Goal: Task Accomplishment & Management: Manage account settings

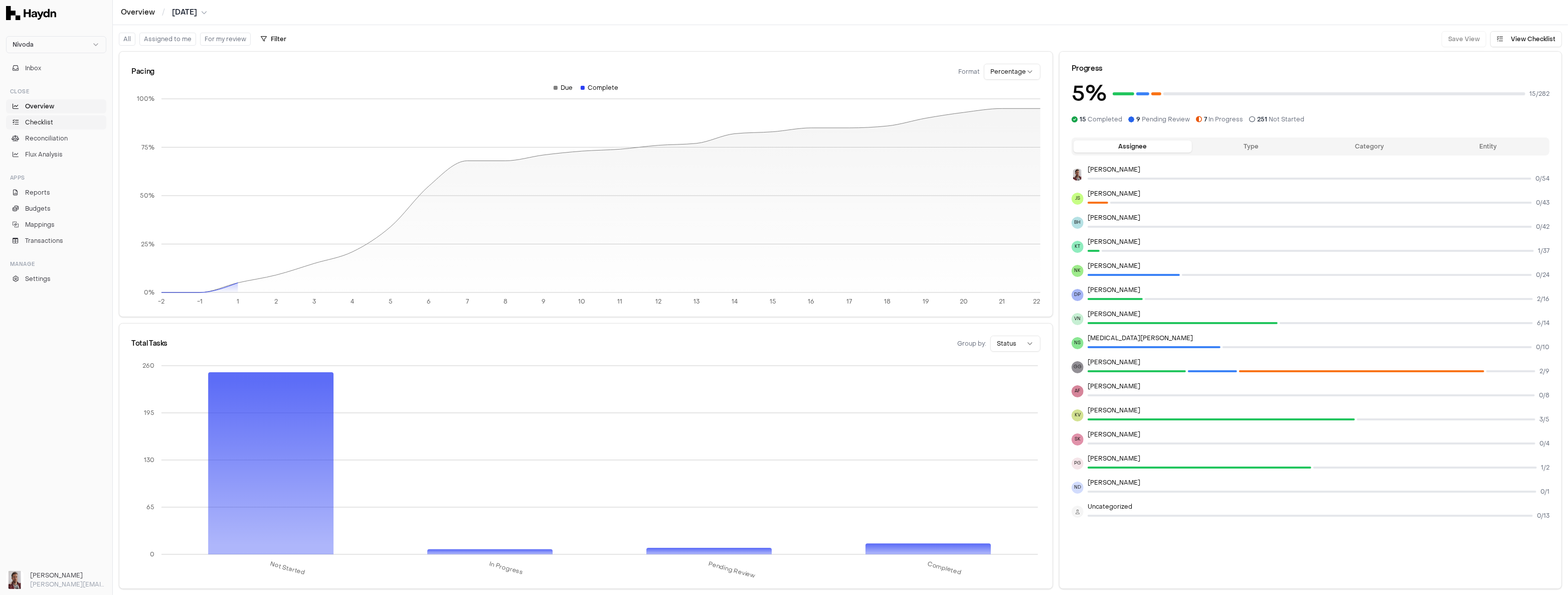
click at [50, 128] on link "Checklist" at bounding box center [56, 122] width 100 height 14
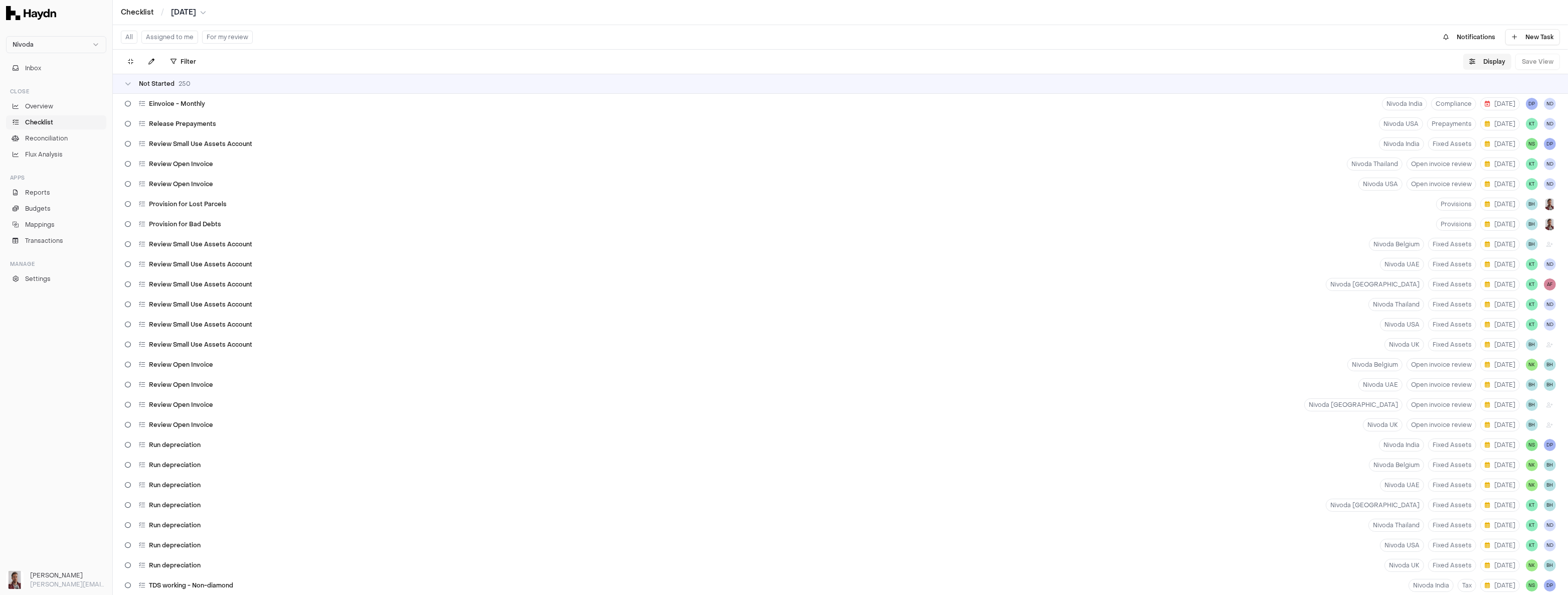
click at [1490, 59] on button "Display" at bounding box center [1487, 61] width 48 height 16
click at [1484, 86] on html "Nivoda Inbox Close Overview Checklist Reconciliation Flux Analysis Apps Reports…" at bounding box center [784, 297] width 1568 height 595
click at [128, 63] on icon at bounding box center [130, 61] width 5 height 6
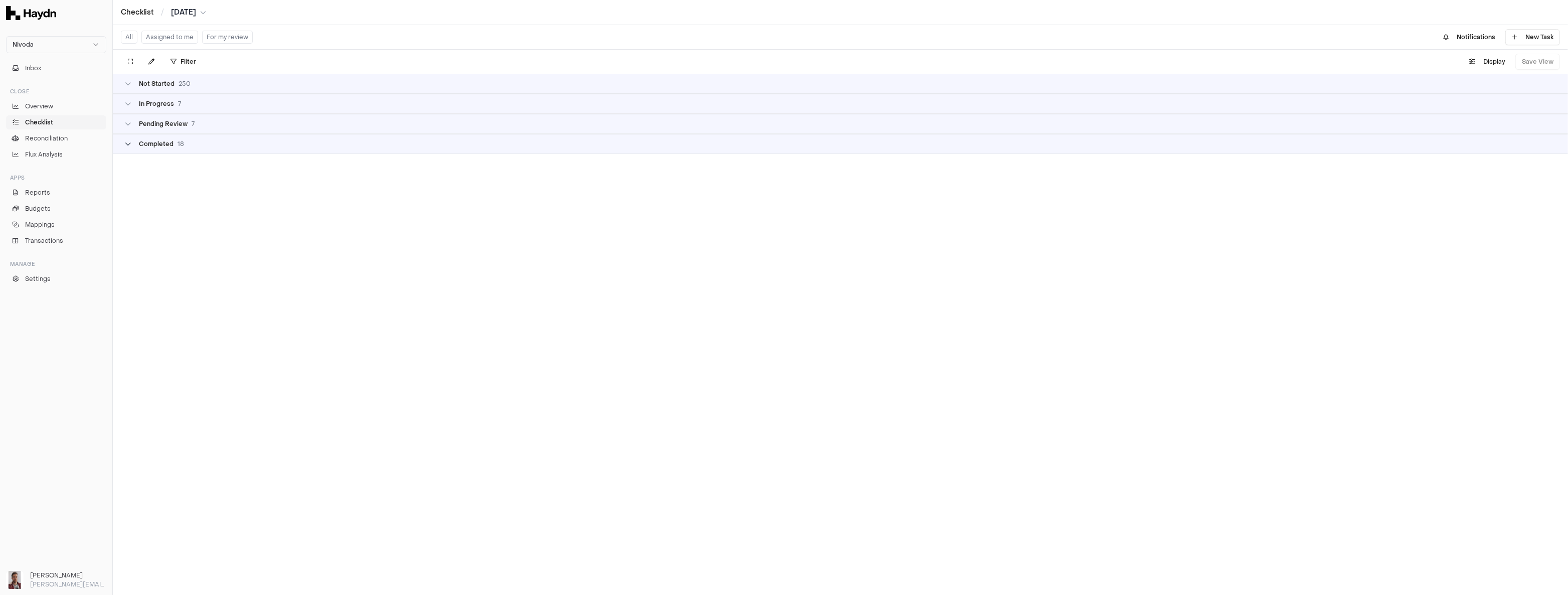
click at [129, 143] on icon at bounding box center [128, 143] width 6 height 6
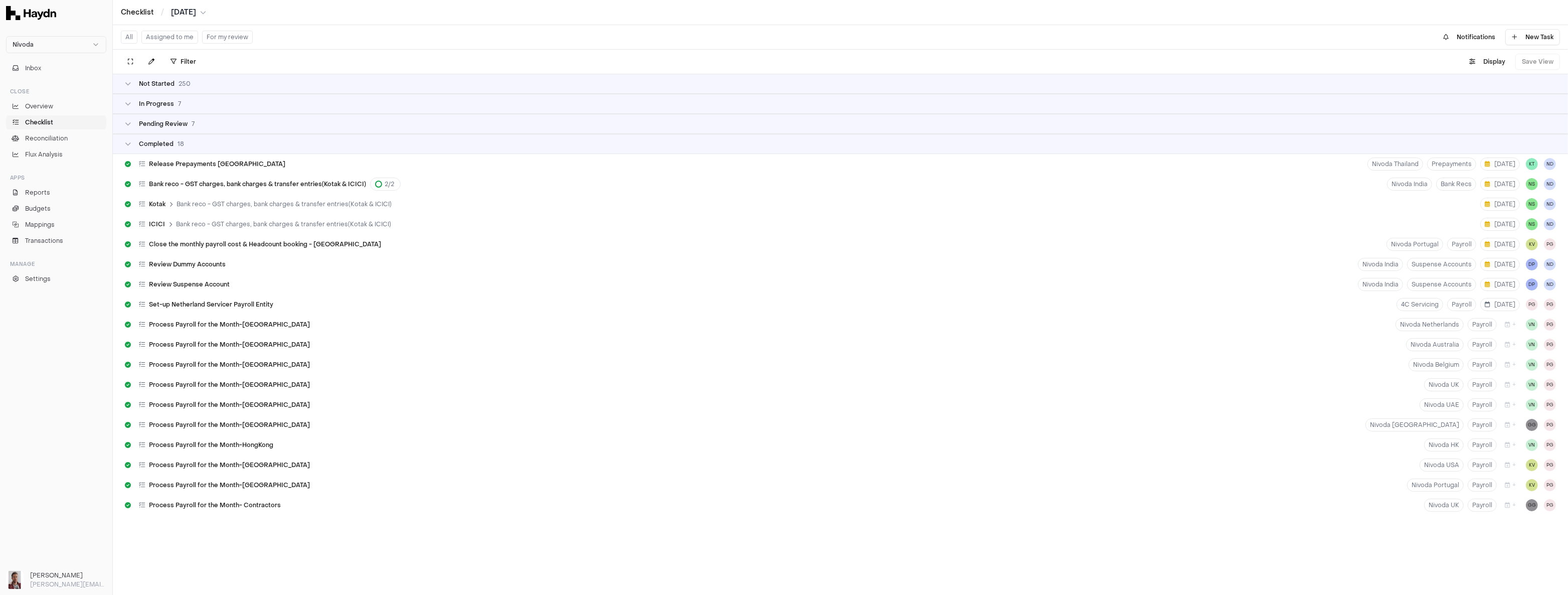
click at [181, 15] on html "Nivoda Inbox Close Overview Checklist Reconciliation Flux Analysis Apps Reports…" at bounding box center [784, 297] width 1568 height 595
click at [187, 110] on div "[DATE]" at bounding box center [192, 113] width 59 height 14
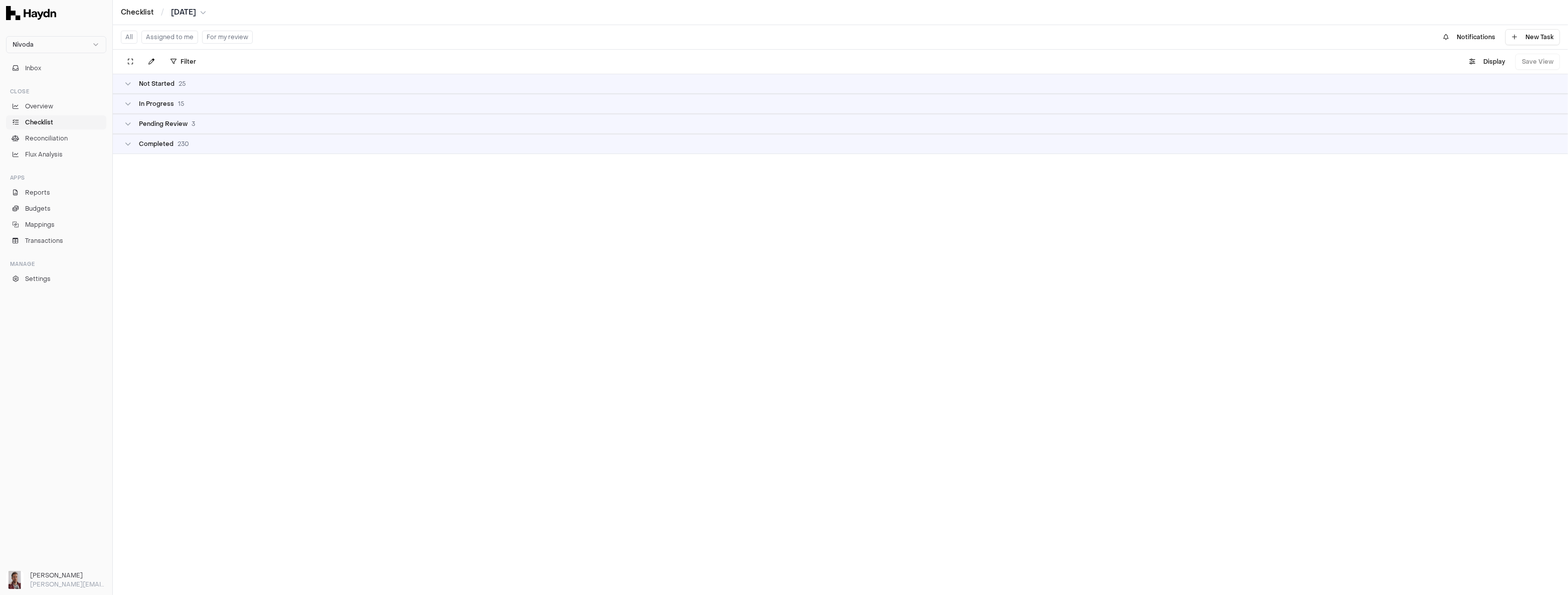
click at [212, 39] on button "For my review" at bounding box center [227, 37] width 51 height 13
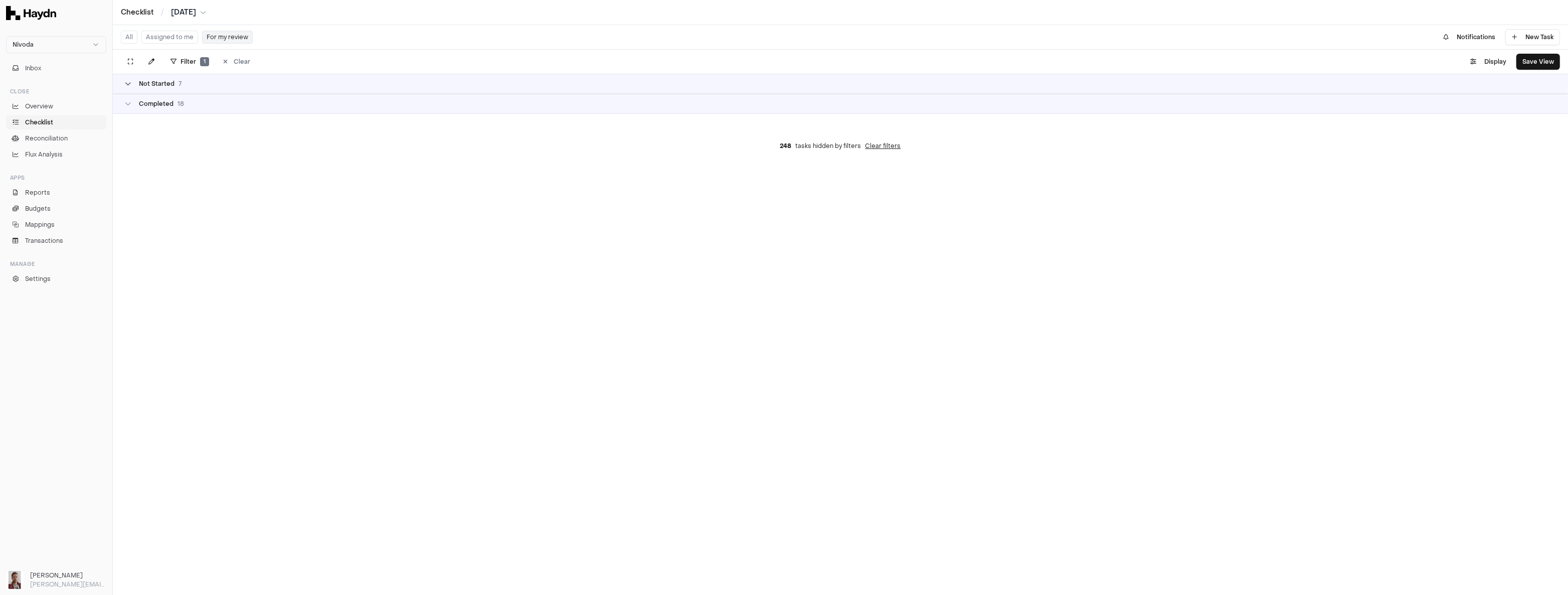
click at [149, 81] on span "Not Started" at bounding box center [156, 83] width 36 height 8
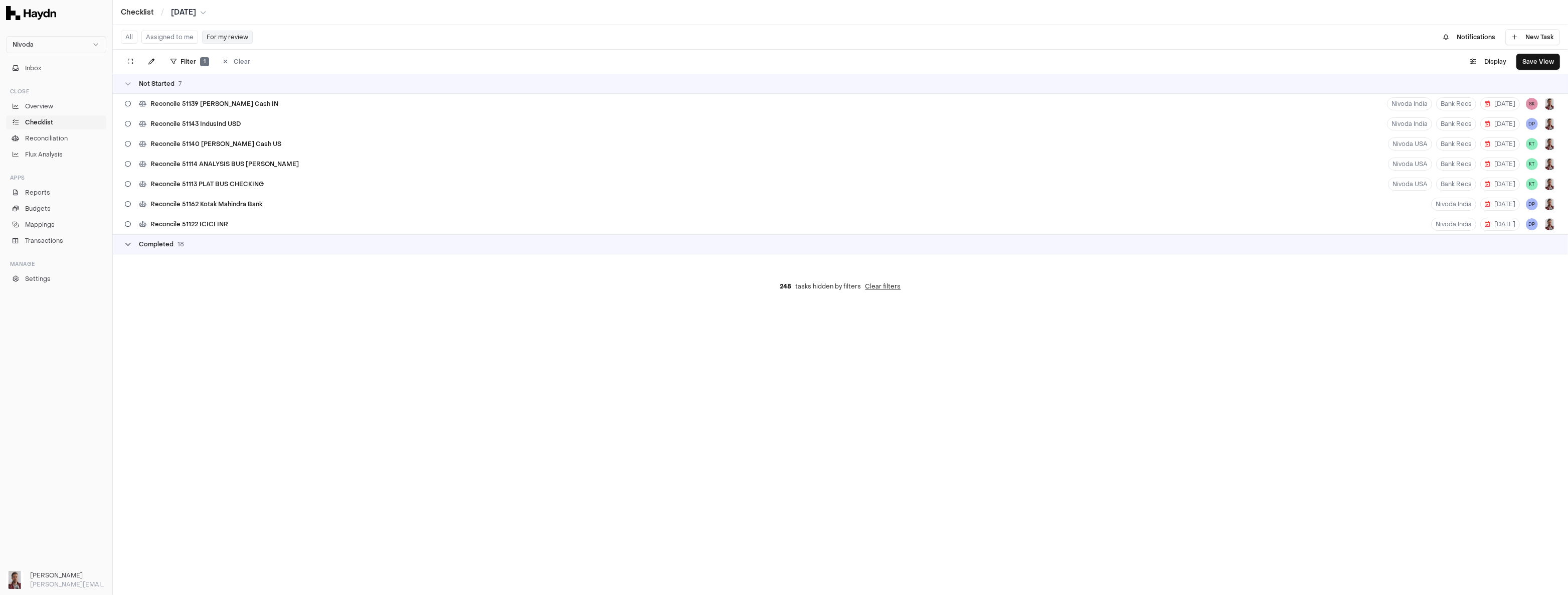
click at [158, 240] on span "Completed" at bounding box center [156, 244] width 35 height 8
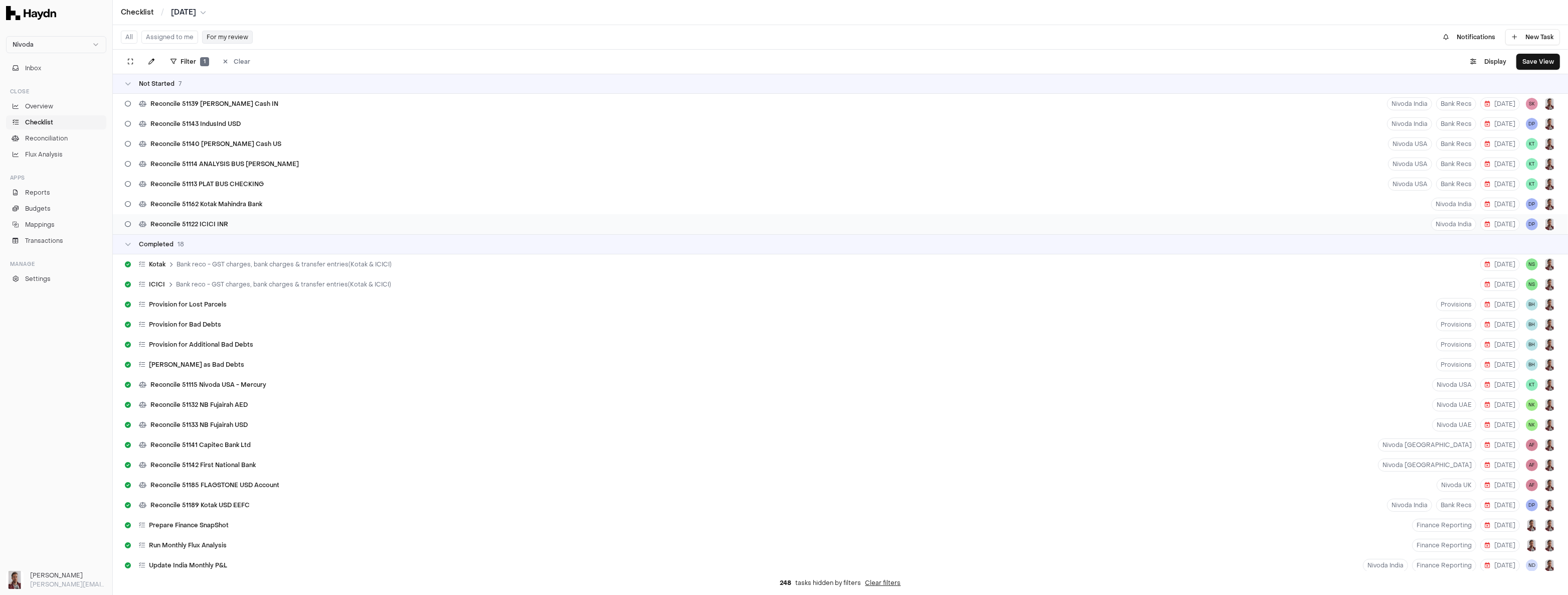
click at [196, 221] on span "Reconcile 51122 ICICI INR" at bounding box center [189, 224] width 78 height 8
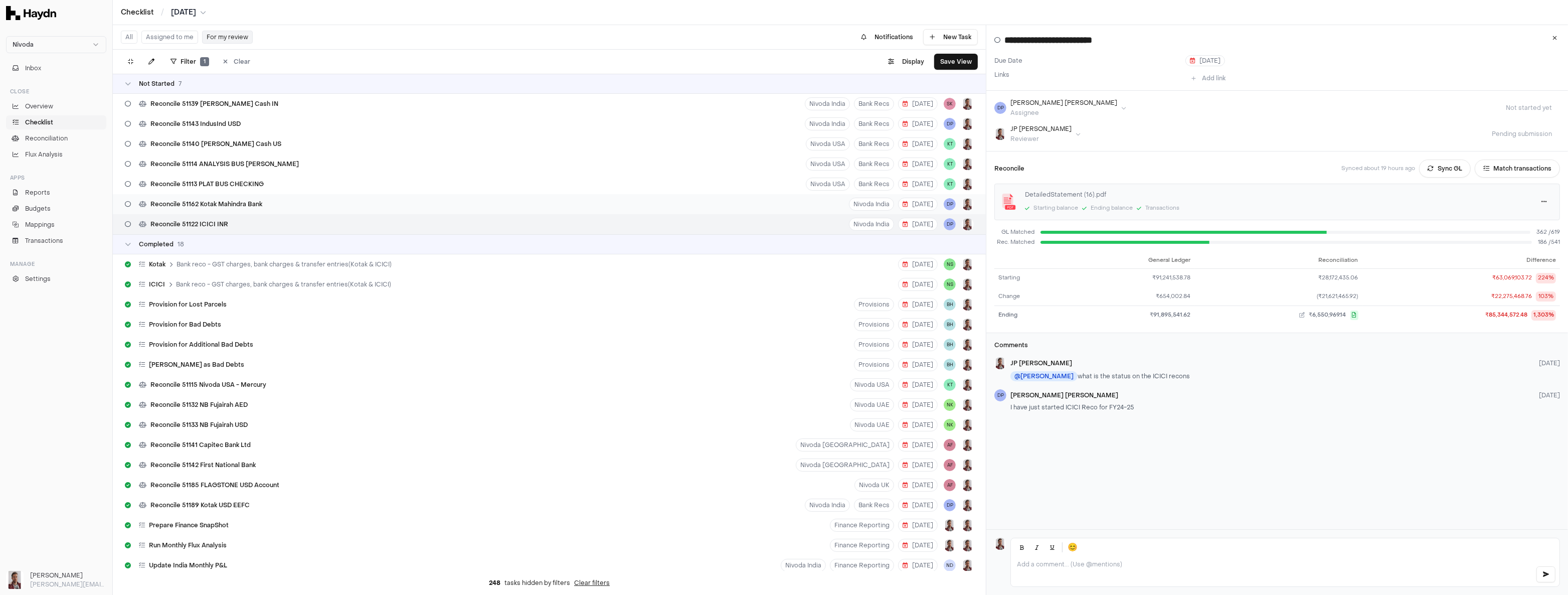
click at [204, 204] on span "Reconcile 51162 Kotak Mahindra Bank" at bounding box center [206, 204] width 112 height 8
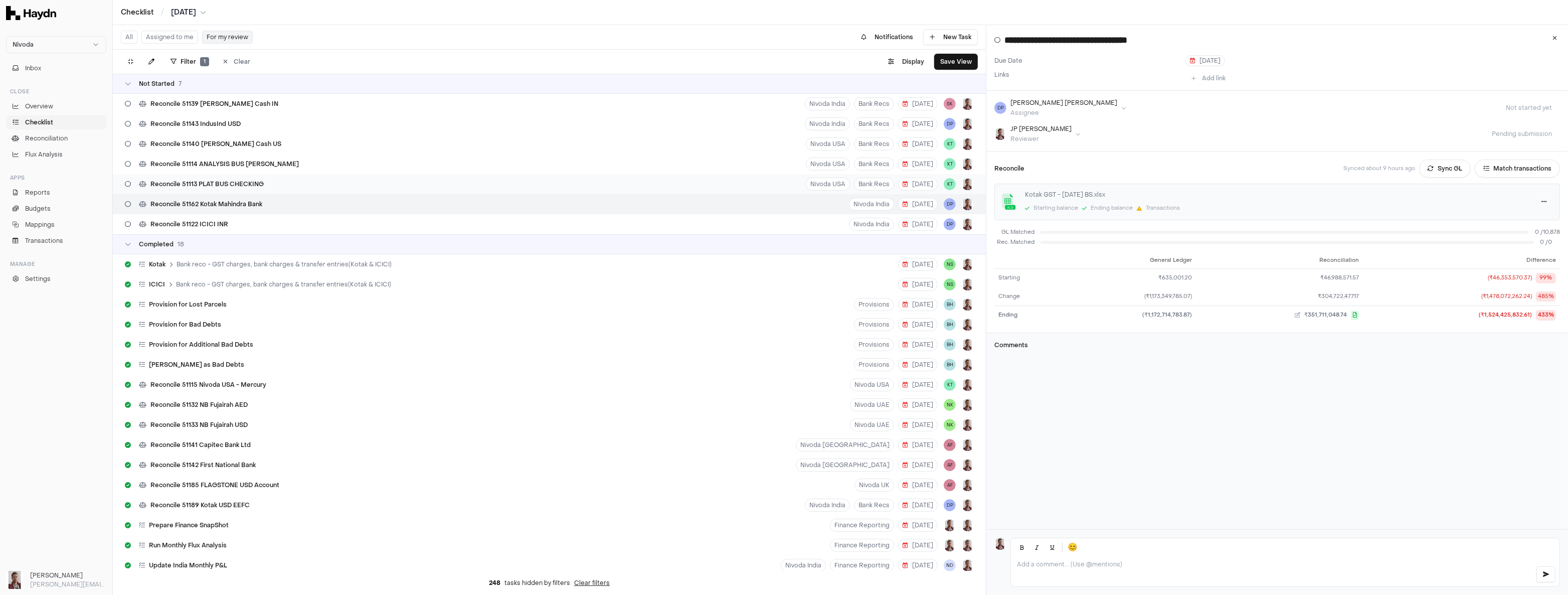
click at [199, 181] on span "Reconcile 51113 PLAT BUS CHECKING" at bounding box center [207, 183] width 114 height 8
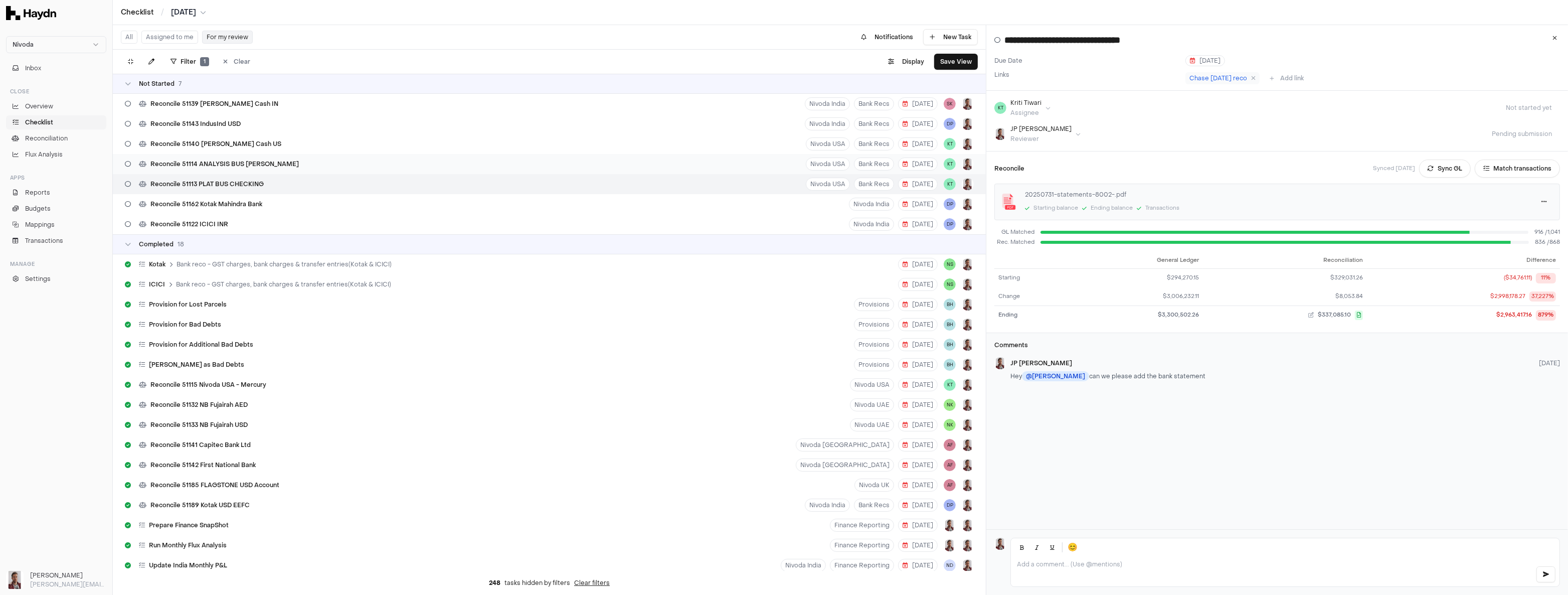
click at [201, 169] on div "Reconcile 51114 ANALYSIS BUS [PERSON_NAME]" at bounding box center [211, 164] width 182 height 19
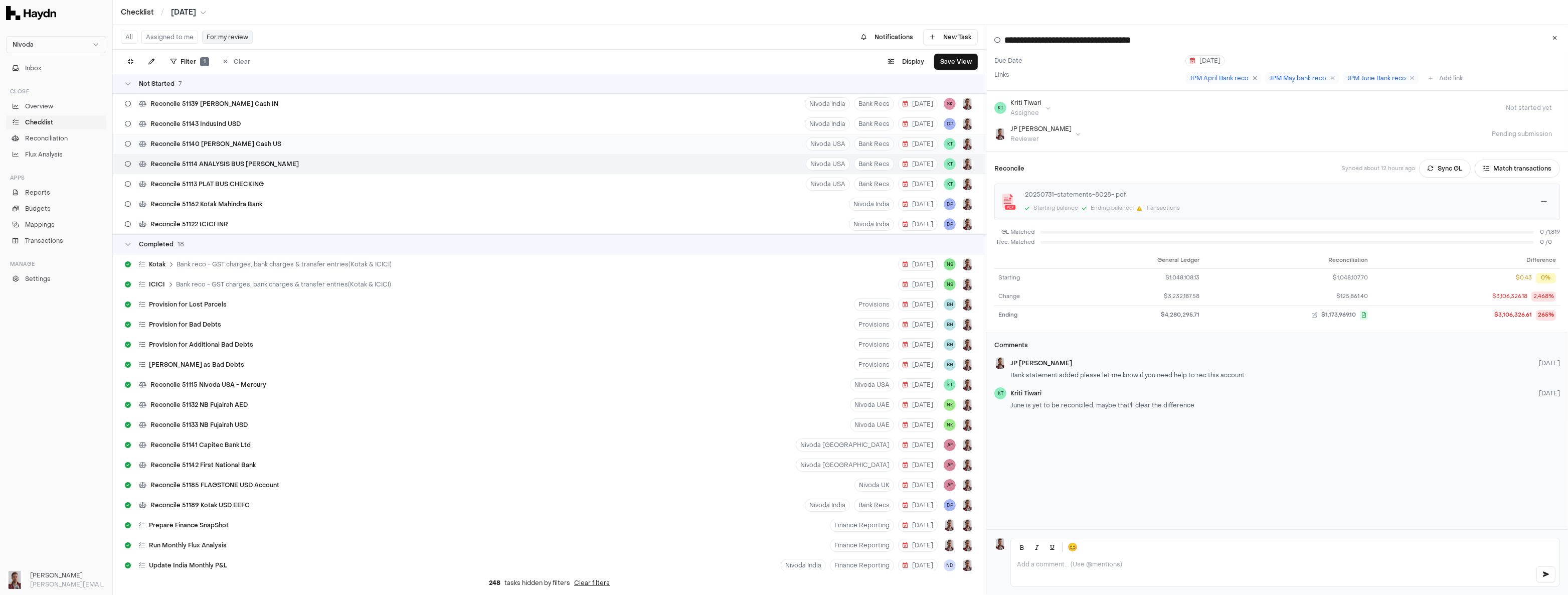
click at [199, 146] on span "Reconcile 51140 [PERSON_NAME] Cash US" at bounding box center [216, 143] width 131 height 8
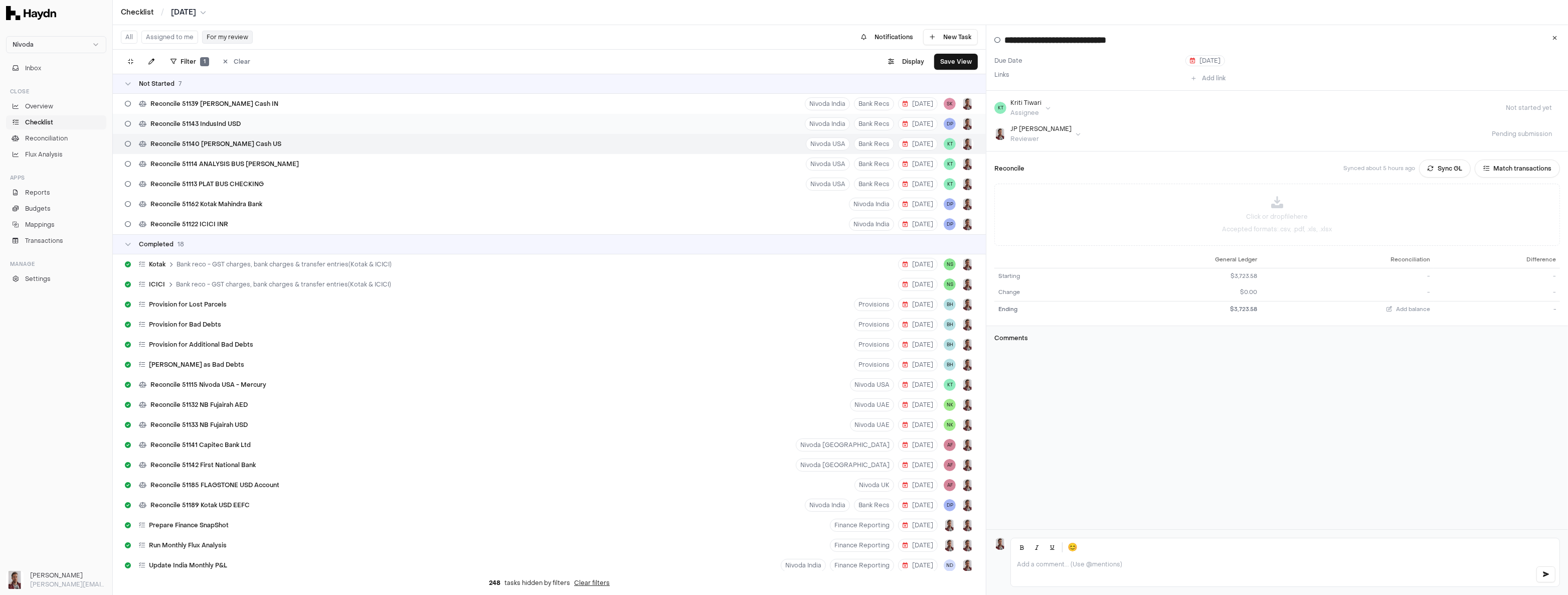
click at [205, 121] on span "Reconcile 51143 IndusInd USD" at bounding box center [195, 123] width 90 height 8
click at [205, 107] on span "Reconcile 51139 [PERSON_NAME] Cash IN" at bounding box center [214, 103] width 128 height 8
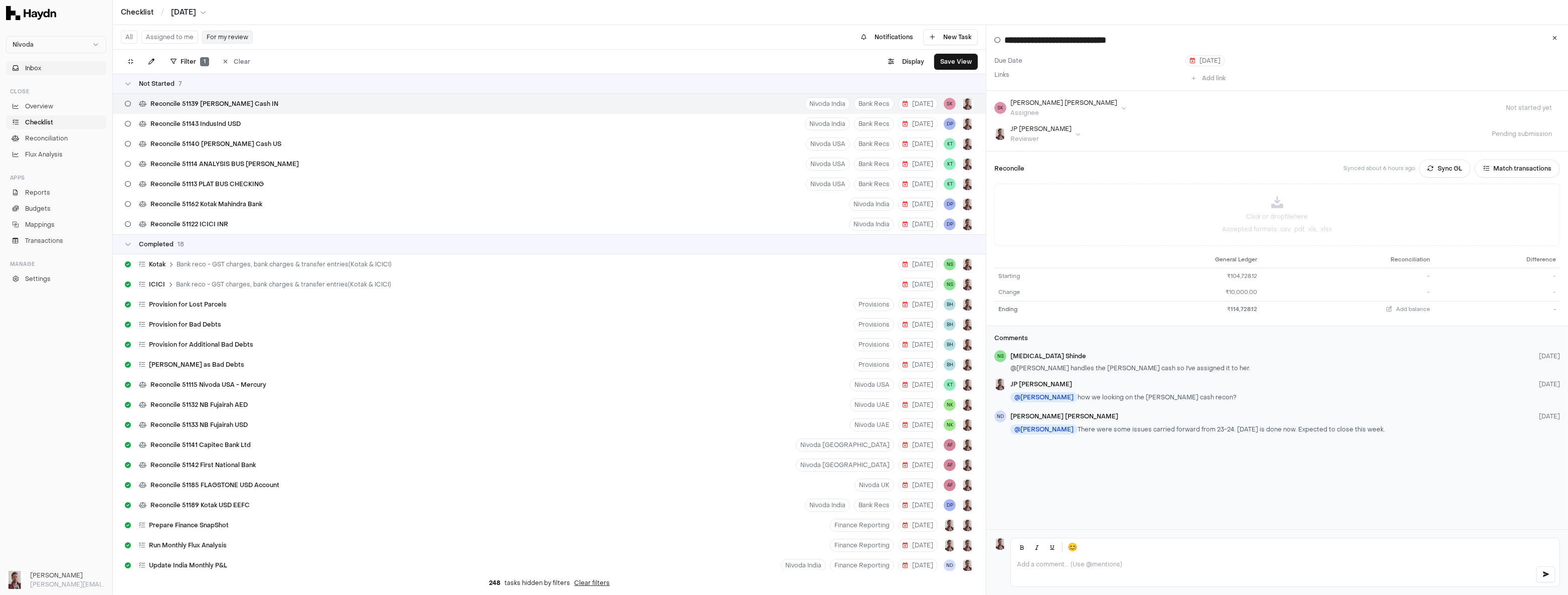
click at [26, 66] on span "Inbox" at bounding box center [33, 68] width 16 height 9
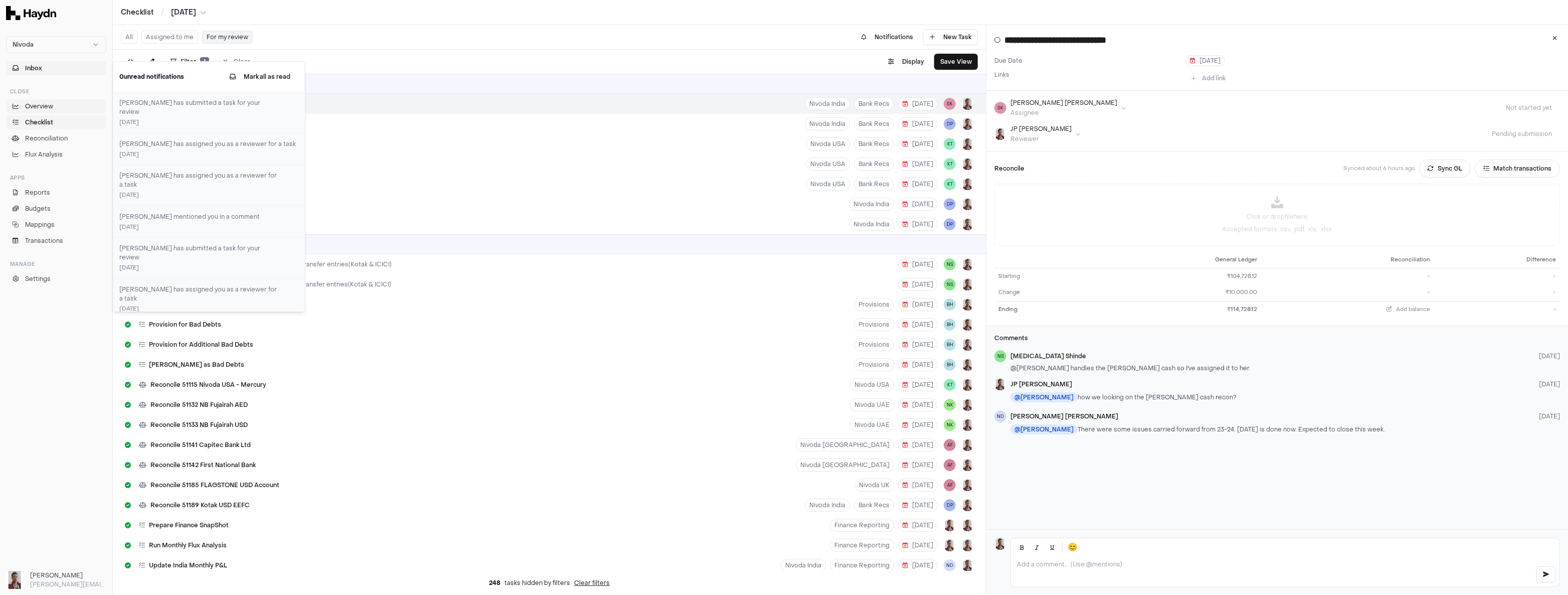
click at [41, 107] on span "Overview" at bounding box center [39, 107] width 28 height 9
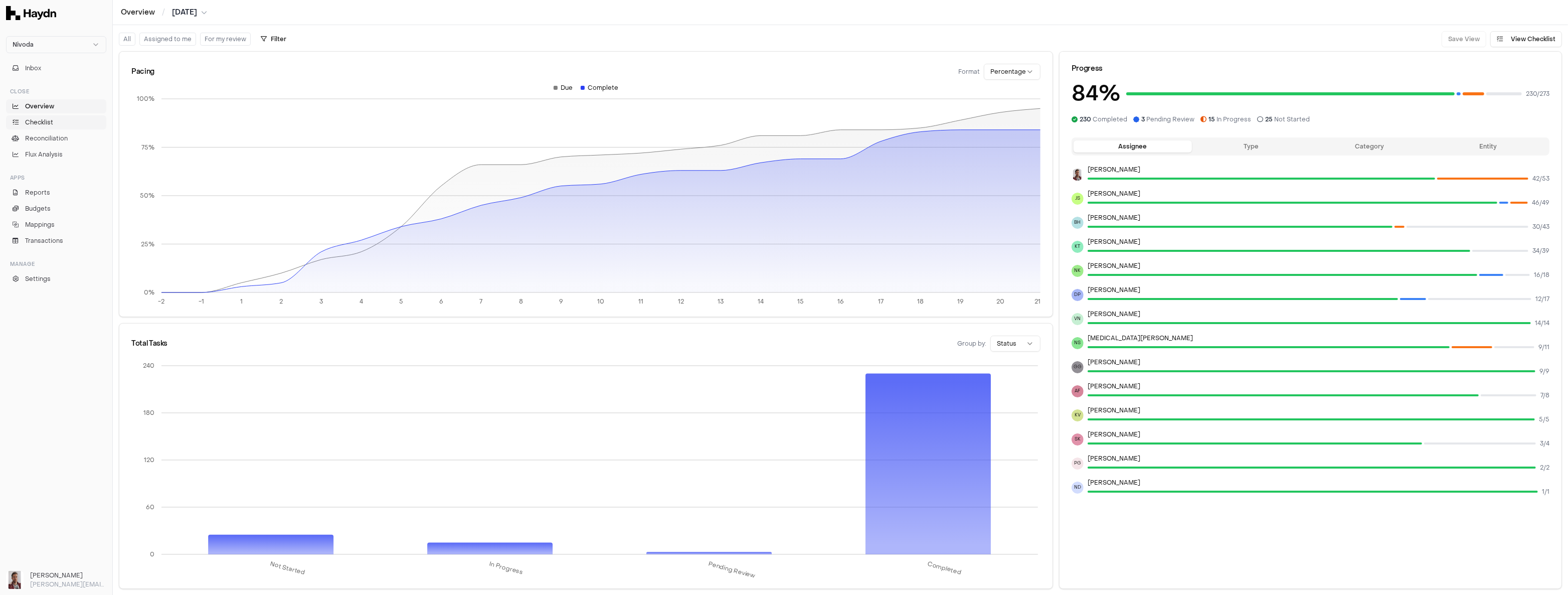
click at [51, 124] on span "Checklist" at bounding box center [39, 122] width 28 height 9
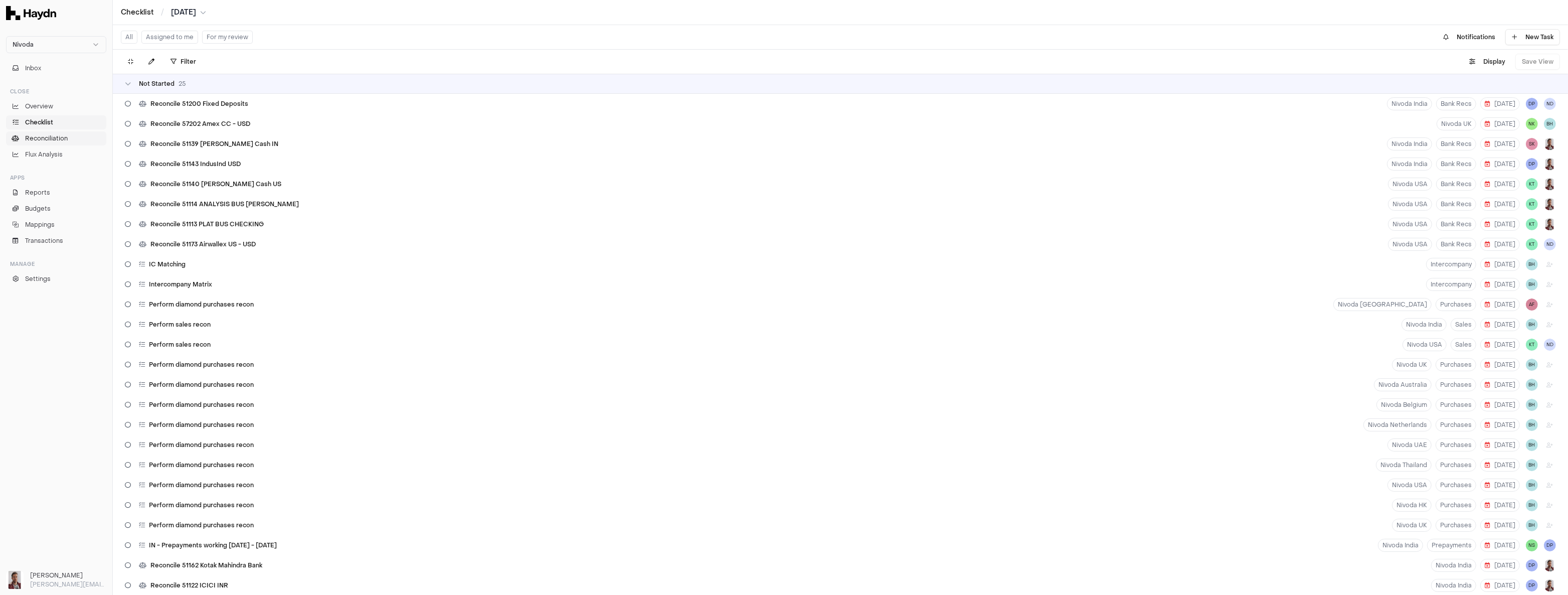
click at [47, 142] on span "Reconciliation" at bounding box center [46, 138] width 43 height 9
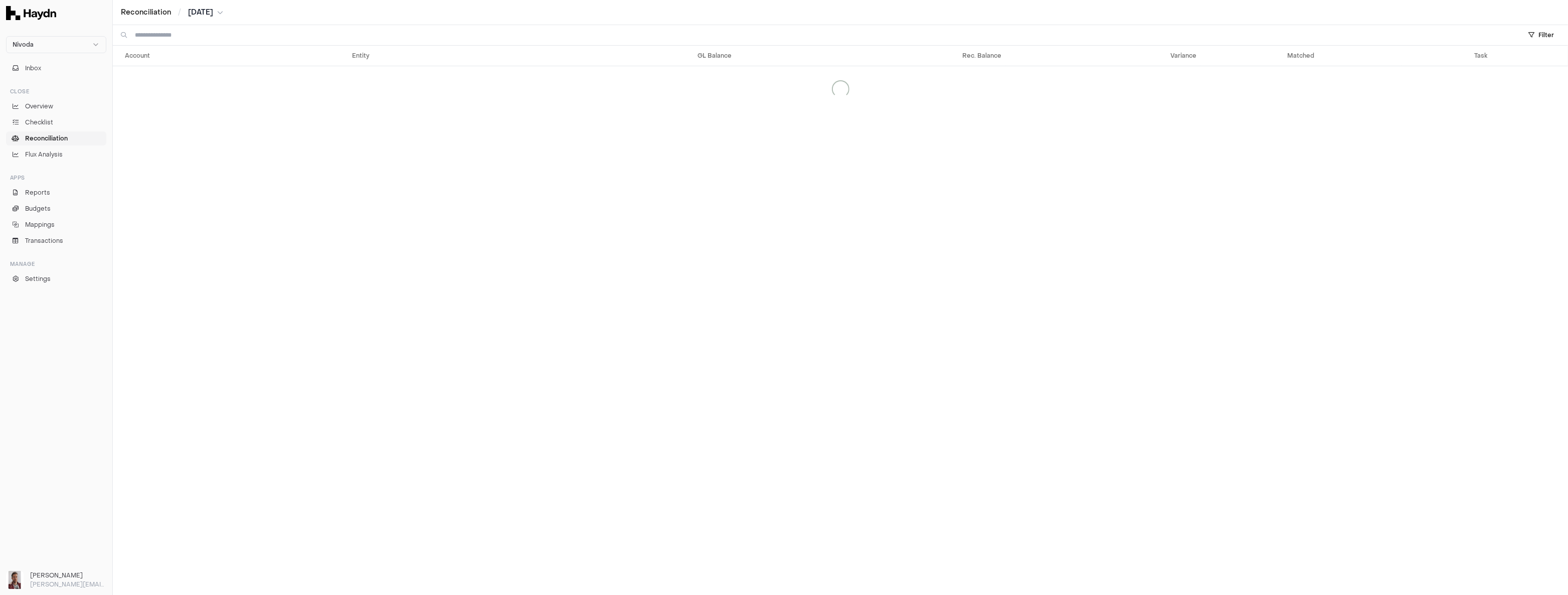
click at [199, 15] on html "Nivoda Inbox Close Overview Checklist Reconciliation Flux Analysis Apps Reports…" at bounding box center [784, 297] width 1568 height 595
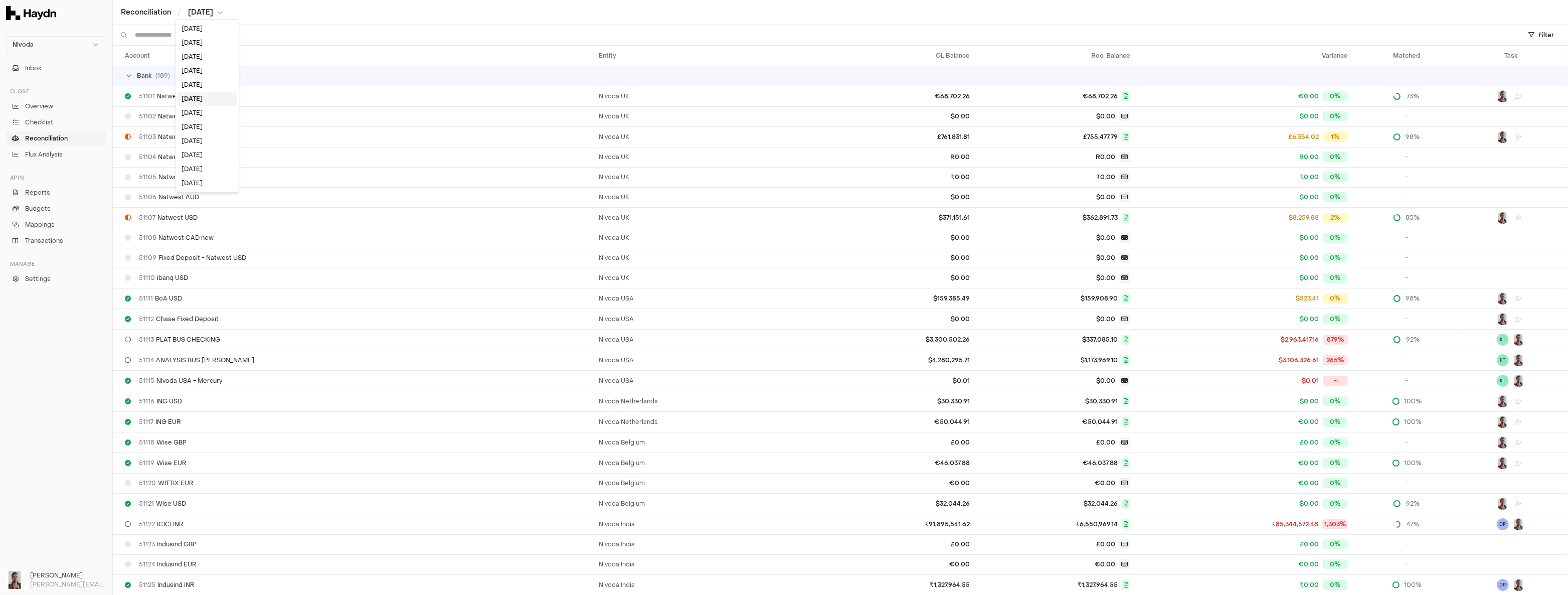
click at [317, 10] on html "Nivoda Inbox Close Overview Checklist Reconciliation Flux Analysis Apps Reports…" at bounding box center [784, 297] width 1568 height 595
click at [1543, 38] on html "Nivoda Inbox Close Overview Checklist Reconciliation Flux Analysis Apps Reports…" at bounding box center [784, 297] width 1568 height 595
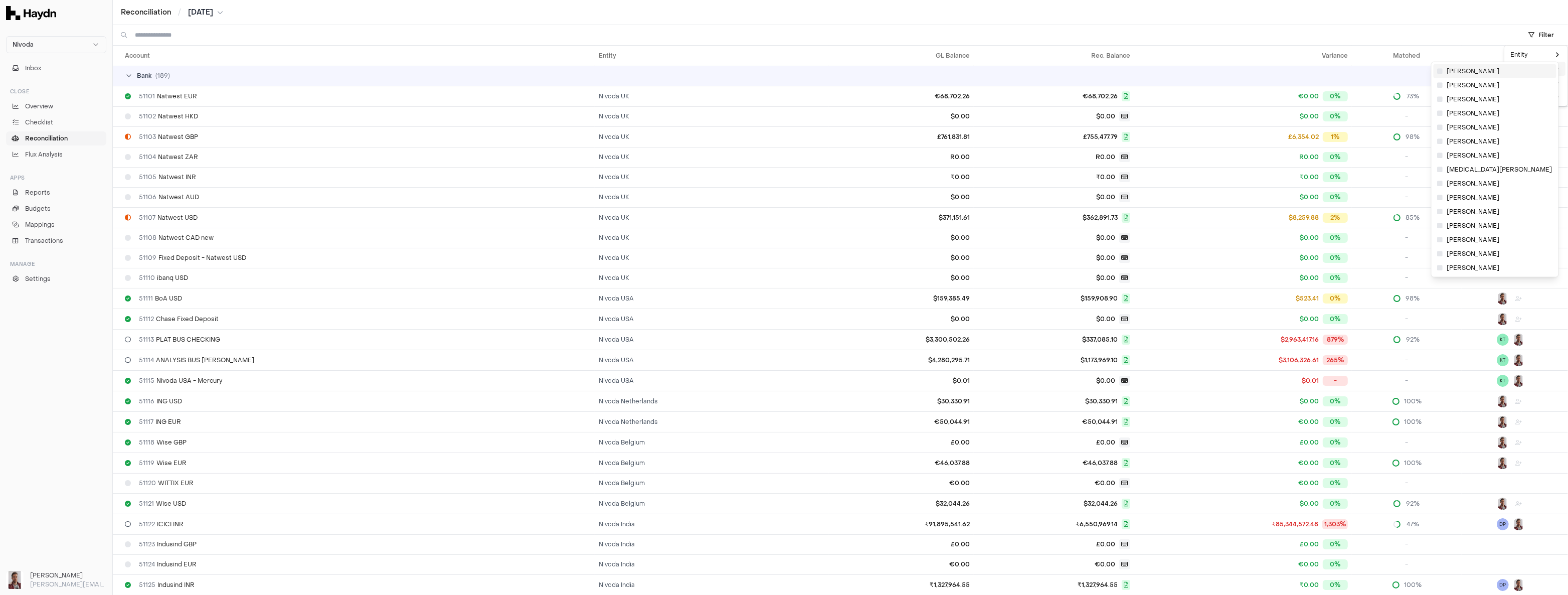
click at [1460, 73] on span "[PERSON_NAME]" at bounding box center [1468, 71] width 62 height 8
